Goal: Transaction & Acquisition: Register for event/course

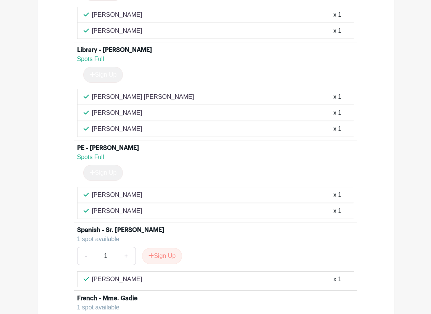
scroll to position [2361, 0]
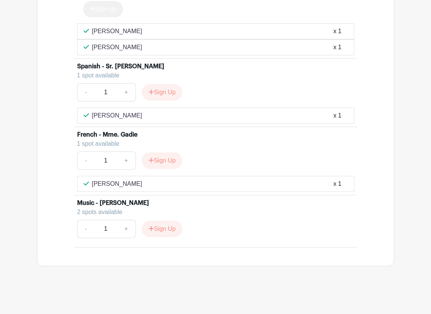
drag, startPoint x: 196, startPoint y: 224, endPoint x: 167, endPoint y: 119, distance: 109.0
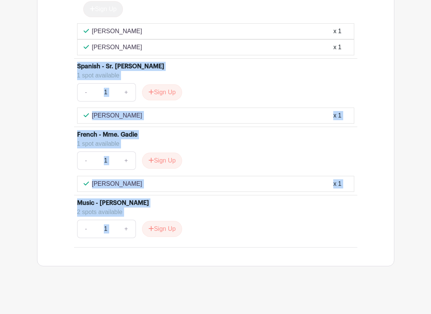
drag, startPoint x: 72, startPoint y: 63, endPoint x: 208, endPoint y: 233, distance: 217.3
click at [208, 233] on div "- 1 + Sign Up" at bounding box center [215, 229] width 277 height 18
drag, startPoint x: 208, startPoint y: 233, endPoint x: 42, endPoint y: 68, distance: 234.4
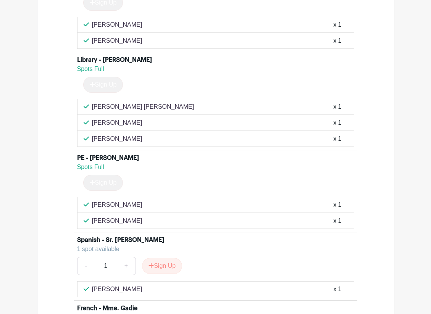
scroll to position [2173, 0]
